Goal: Task Accomplishment & Management: Use online tool/utility

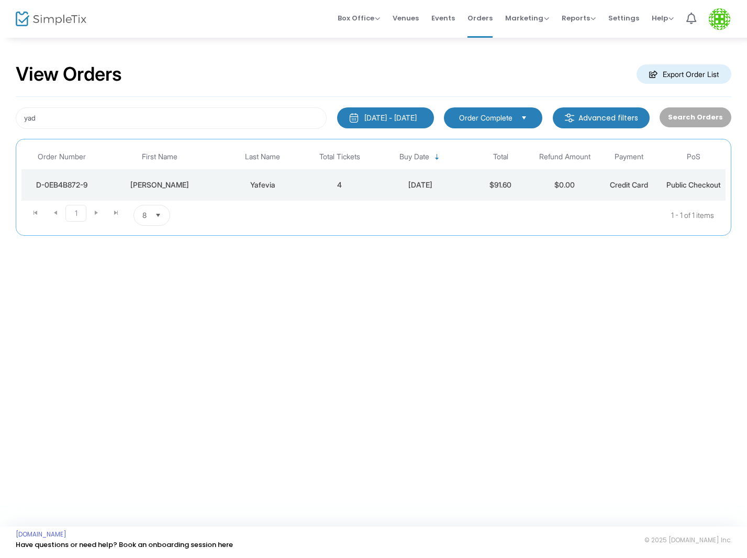
click at [354, 177] on td "4" at bounding box center [340, 184] width 64 height 31
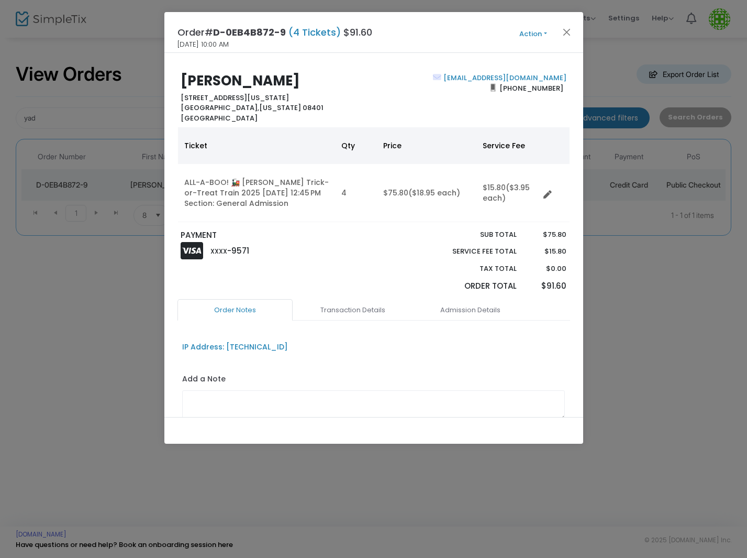
click at [547, 32] on button "Action" at bounding box center [533, 34] width 63 height 12
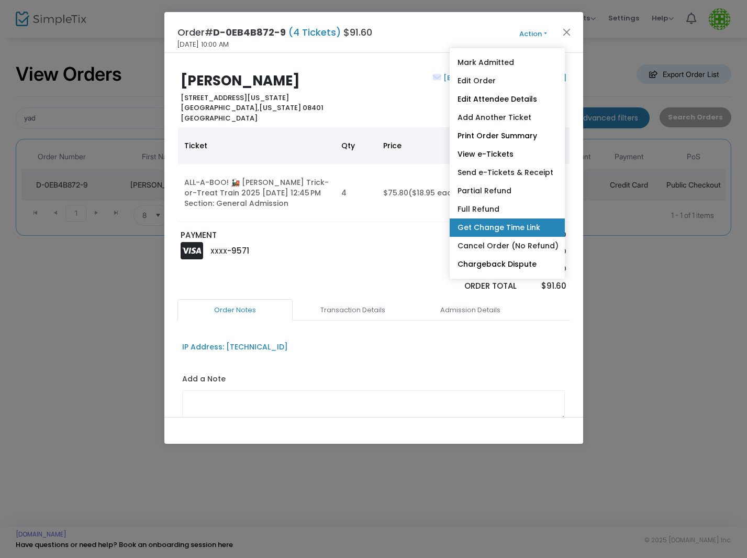
click at [520, 225] on link "Get Change Time Link" at bounding box center [507, 227] width 115 height 18
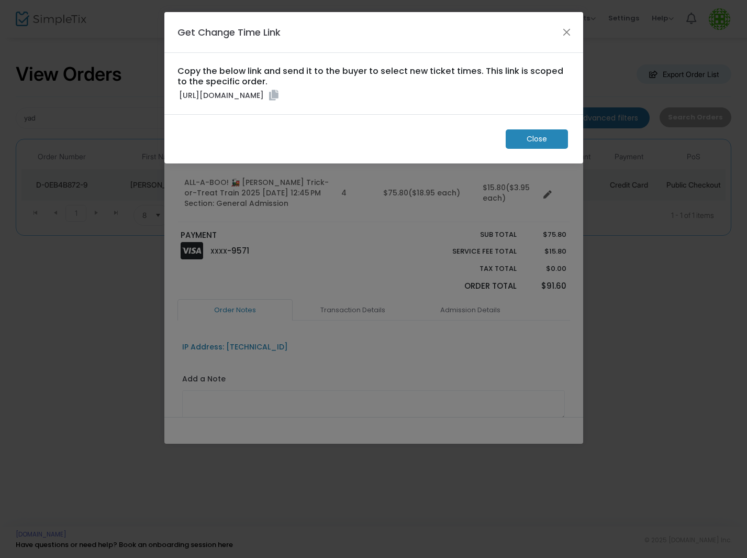
click at [279, 101] on icon at bounding box center [273, 95] width 9 height 10
